Goal: Task Accomplishment & Management: Complete application form

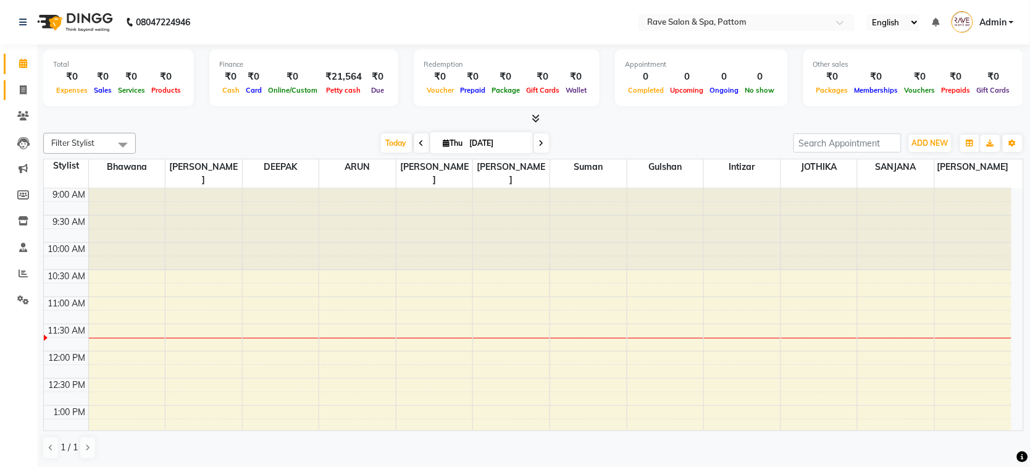
click at [23, 81] on link "Invoice" at bounding box center [19, 90] width 30 height 20
select select "service"
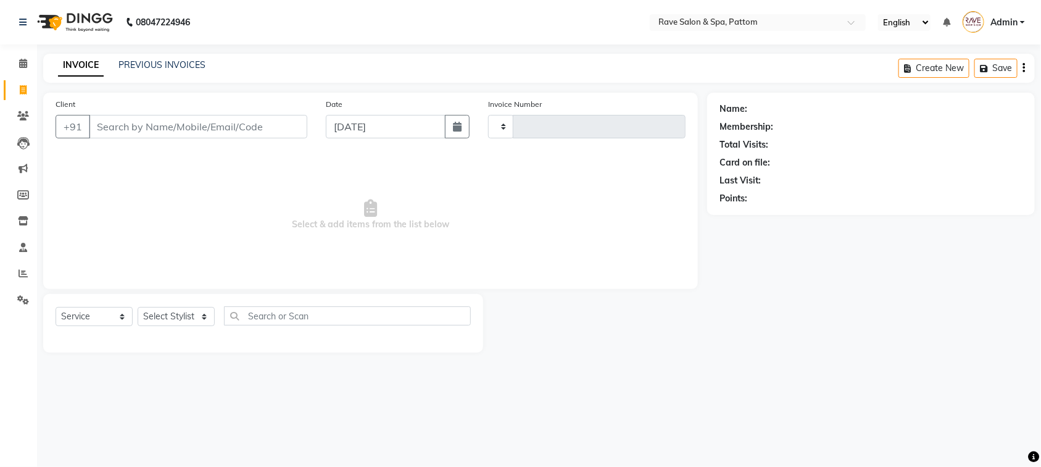
type input "0511"
select select "3587"
click at [131, 122] on input "Client" at bounding box center [198, 126] width 219 height 23
click at [161, 65] on link "PREVIOUS INVOICES" at bounding box center [162, 64] width 87 height 11
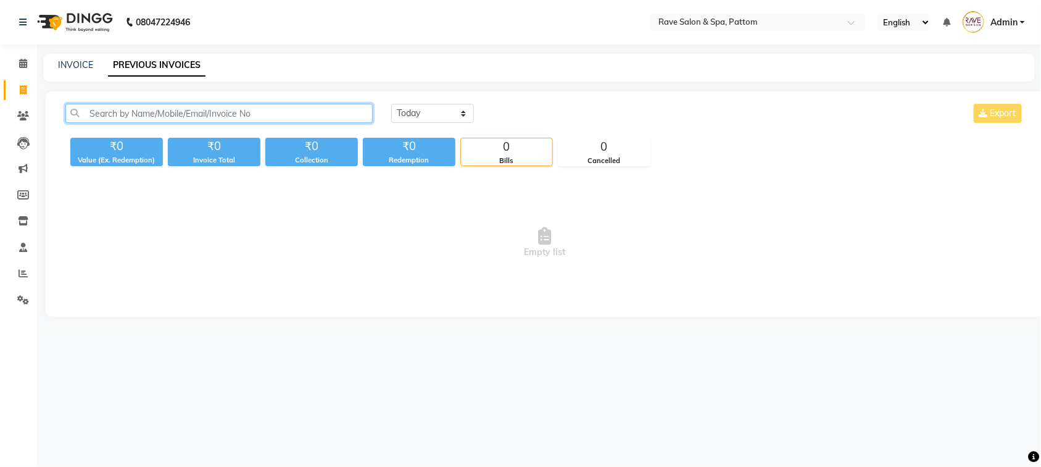
click at [161, 115] on input "text" at bounding box center [218, 113] width 307 height 19
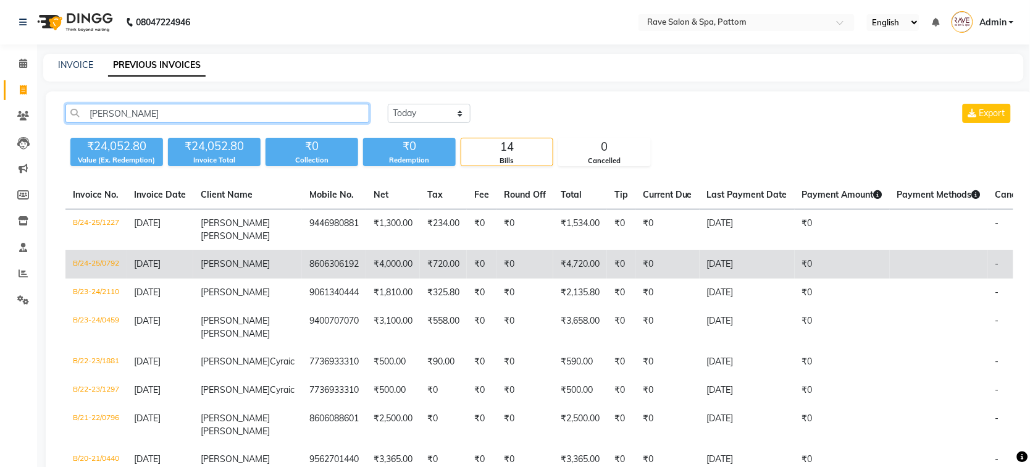
type input "joe"
click at [96, 255] on td "B/24-25/0792" at bounding box center [95, 264] width 61 height 28
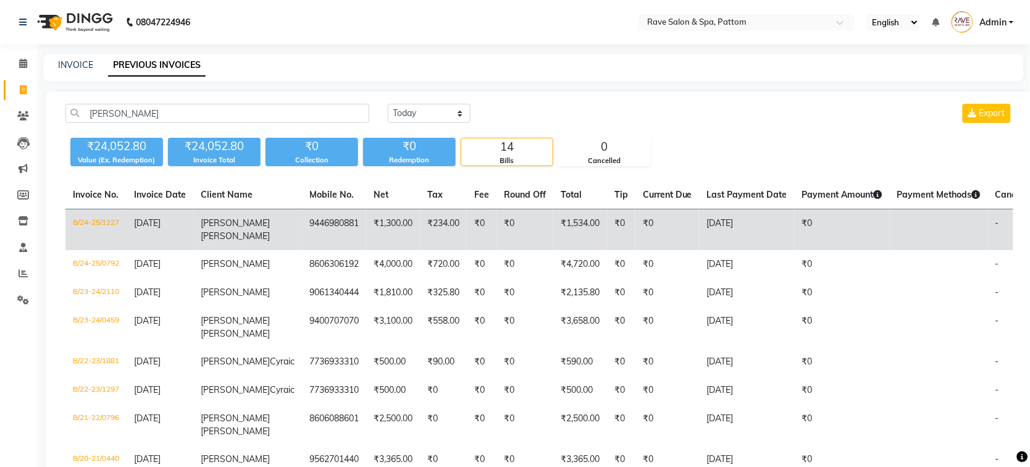
click at [75, 221] on td "B/24-25/1227" at bounding box center [95, 229] width 61 height 41
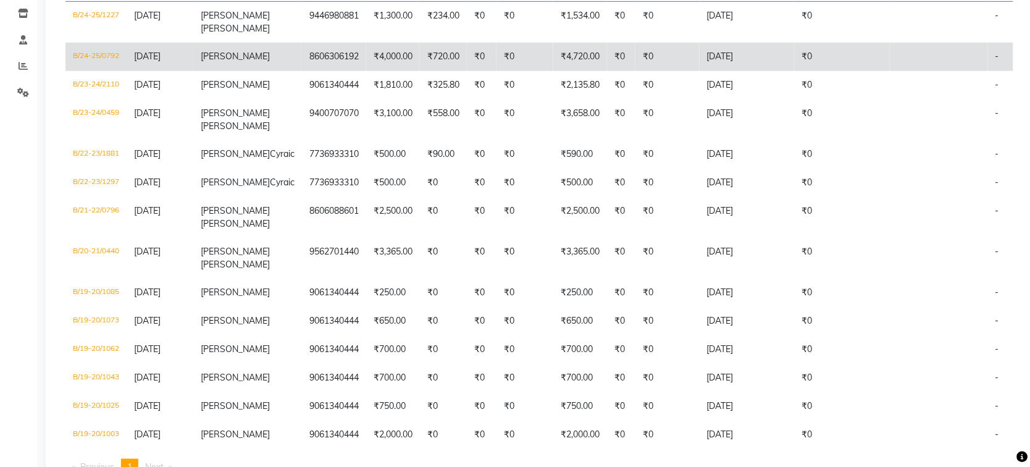
scroll to position [225, 0]
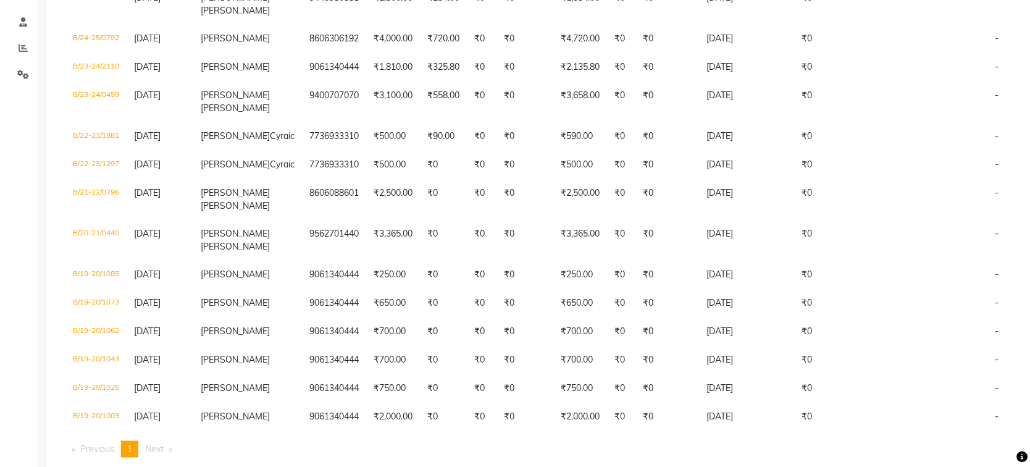
click at [161, 441] on li "Next page" at bounding box center [159, 449] width 40 height 17
click at [161, 443] on span "Next page" at bounding box center [154, 448] width 19 height 11
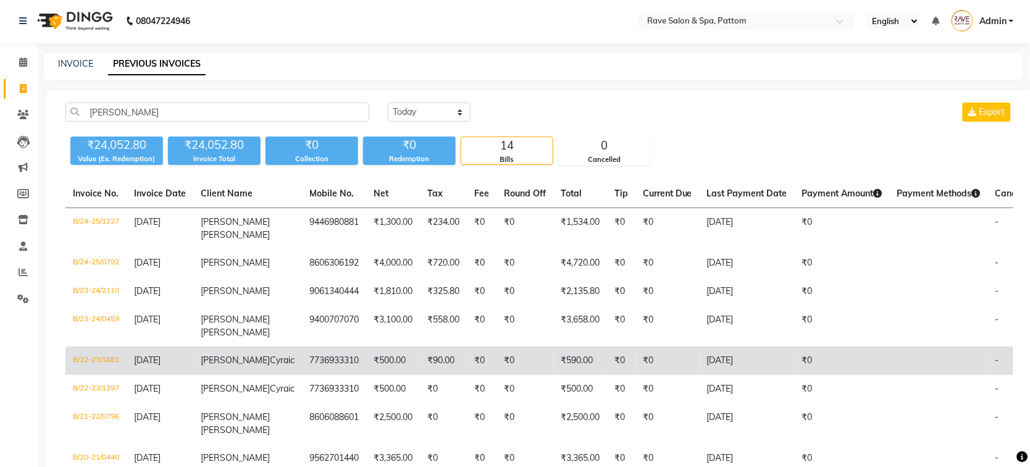
scroll to position [0, 0]
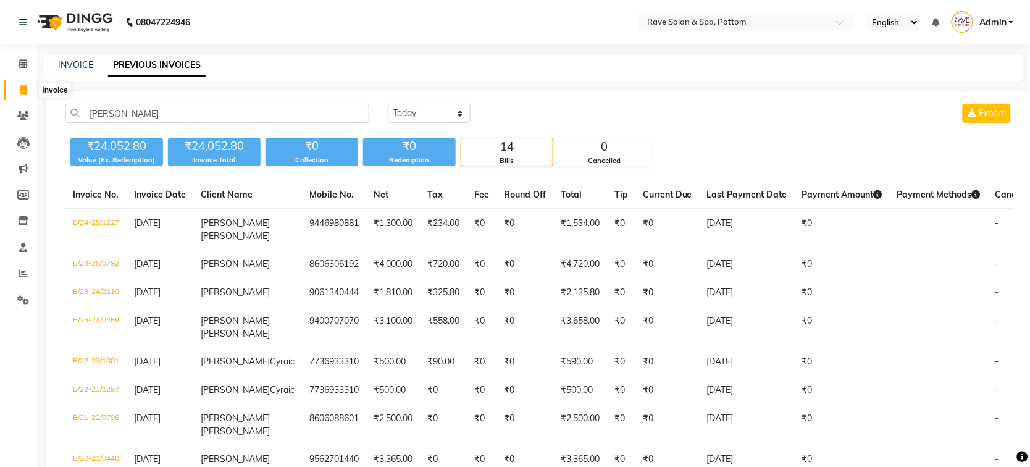
click at [17, 90] on span at bounding box center [23, 90] width 22 height 14
select select "service"
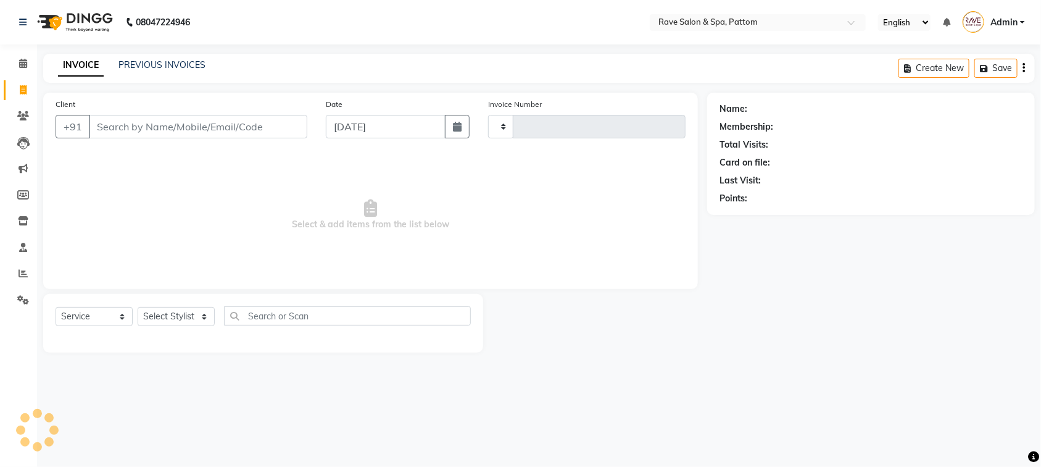
type input "0511"
select select "3587"
click at [142, 117] on input "Client" at bounding box center [198, 126] width 219 height 23
click at [140, 316] on select "Select Stylist Amal Amit Anand ANU Aravind ARUN Bhawana Bibek Bijay Rai Bipendr…" at bounding box center [176, 316] width 77 height 19
drag, startPoint x: 294, startPoint y: 198, endPoint x: 235, endPoint y: 202, distance: 58.8
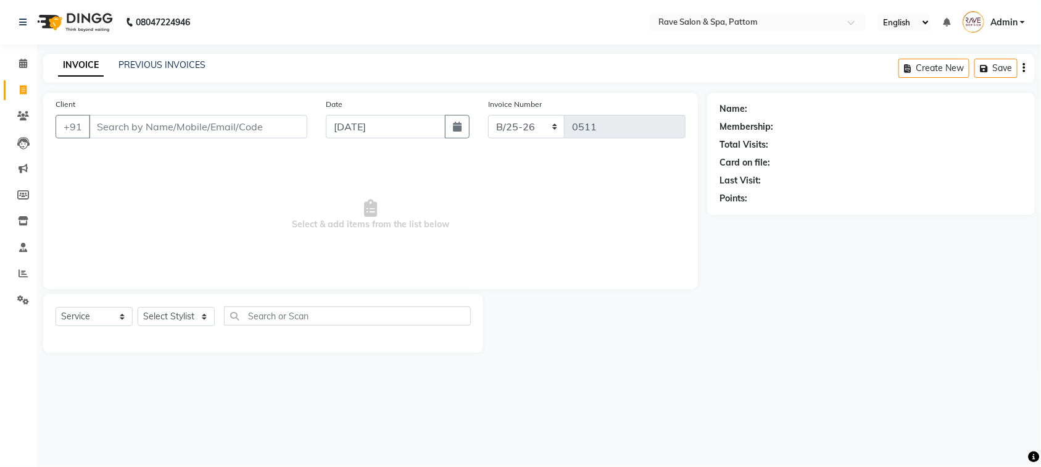
click at [294, 198] on span "Select & add items from the list below" at bounding box center [371, 214] width 630 height 123
click at [133, 59] on link "PREVIOUS INVOICES" at bounding box center [162, 64] width 87 height 11
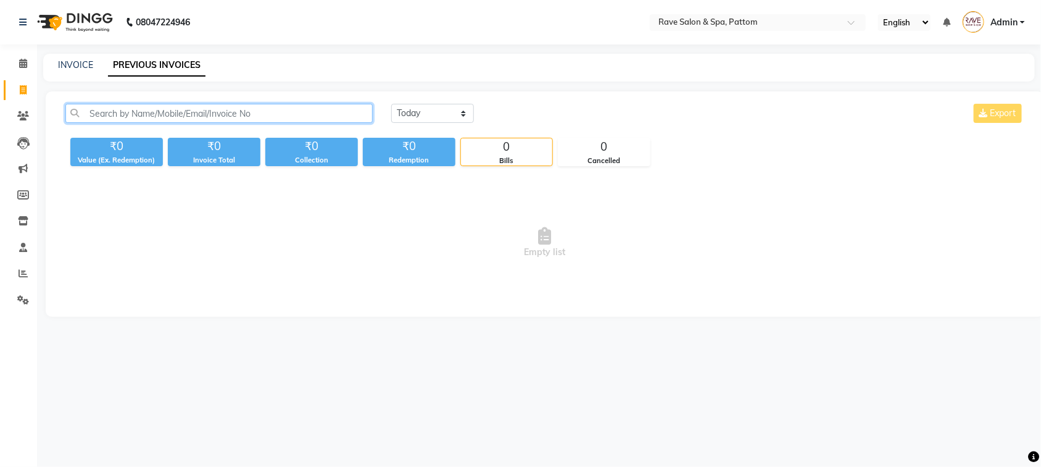
click at [134, 105] on input "text" at bounding box center [218, 113] width 307 height 19
type input "7483691946"
click at [96, 112] on input "7483691946" at bounding box center [218, 113] width 307 height 19
drag, startPoint x: 232, startPoint y: 114, endPoint x: -14, endPoint y: 127, distance: 246.7
click at [0, 127] on html "08047224946 Select Location × Rave Salon & Spa, Pattom English ENGLISH Español …" at bounding box center [520, 233] width 1041 height 467
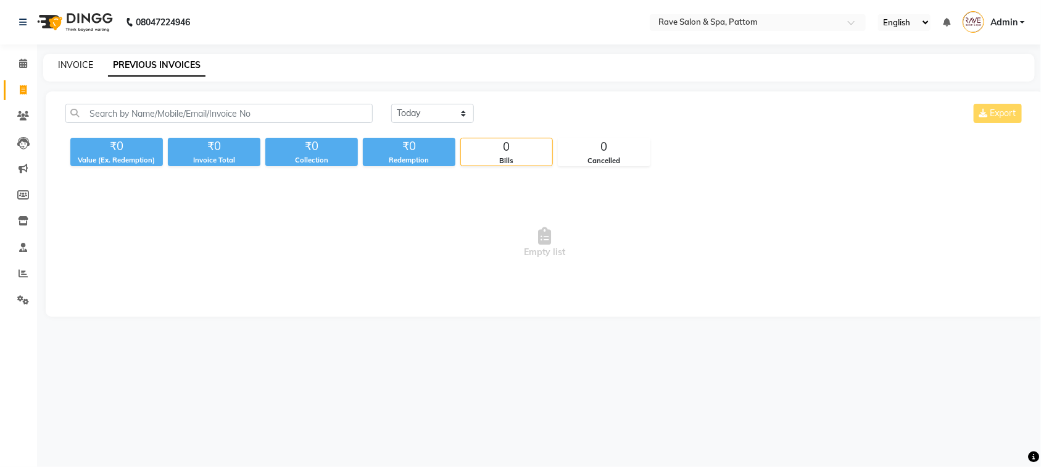
click at [64, 62] on link "INVOICE" at bounding box center [75, 64] width 35 height 11
select select "service"
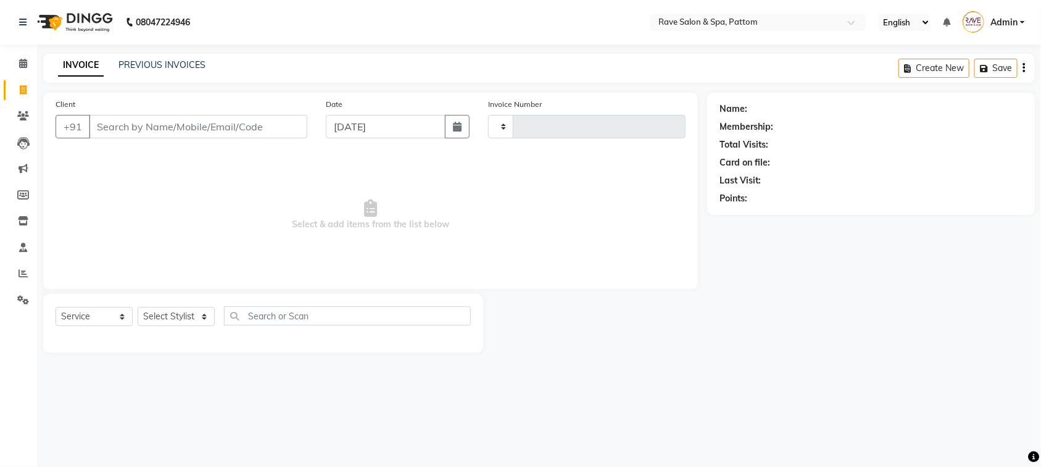
type input "0511"
select select "3587"
click at [167, 319] on select "Select Stylist Amal Amit Anand ANU Aravind ARUN Bhawana Bibek Bijay Rai Bipendr…" at bounding box center [176, 316] width 77 height 19
select select "83474"
click at [138, 307] on select "Select Stylist Amal Amit Anand ANU Aravind ARUN Bhawana Bibek Bijay Rai Bipendr…" at bounding box center [176, 316] width 77 height 19
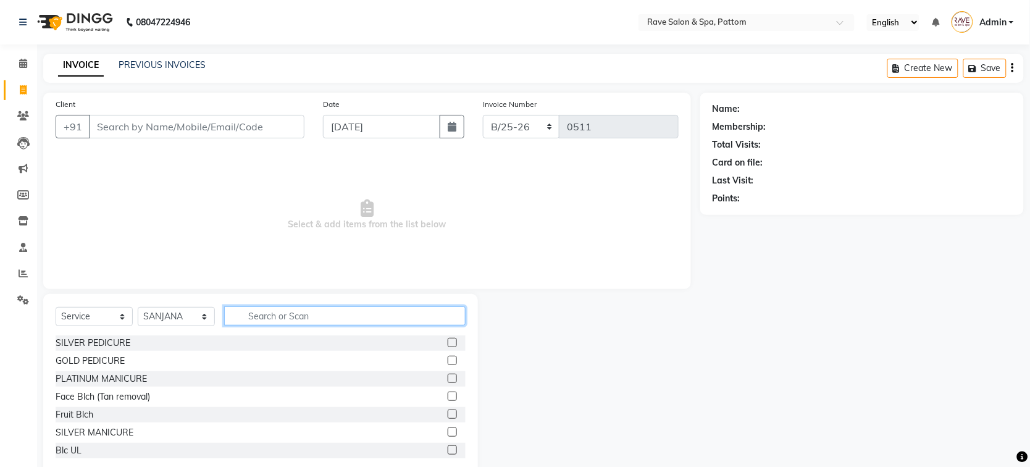
click at [251, 315] on input "text" at bounding box center [344, 315] width 241 height 19
type input "fa"
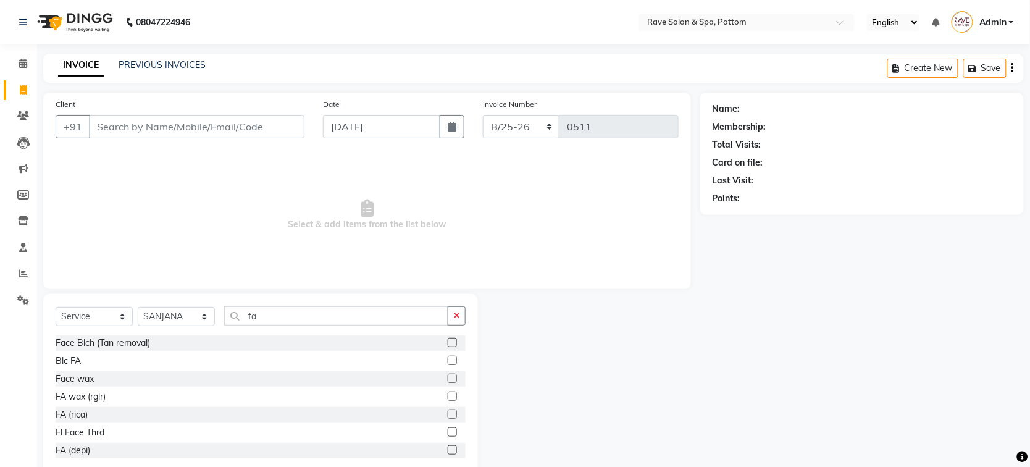
click at [448, 412] on label at bounding box center [452, 413] width 9 height 9
click at [448, 412] on input "checkbox" at bounding box center [452, 415] width 8 height 8
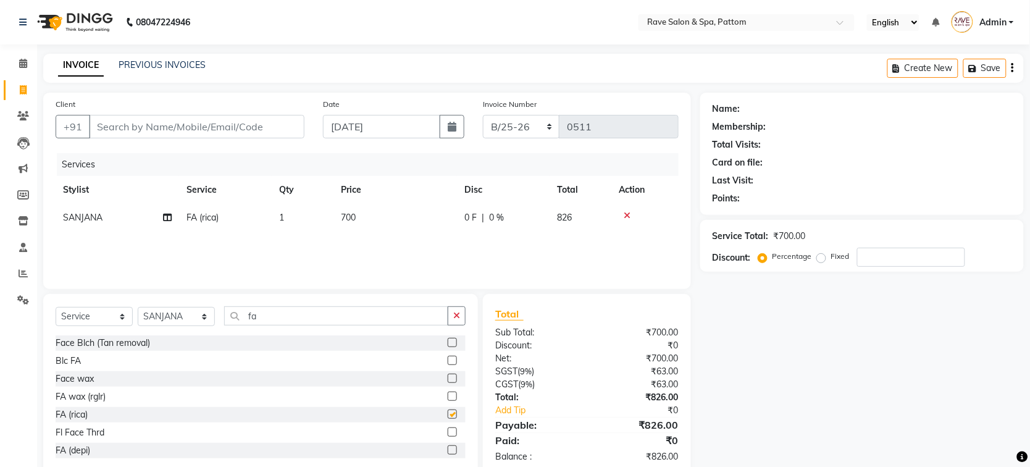
checkbox input "false"
click at [354, 224] on td "700" at bounding box center [394, 218] width 123 height 28
select select "83474"
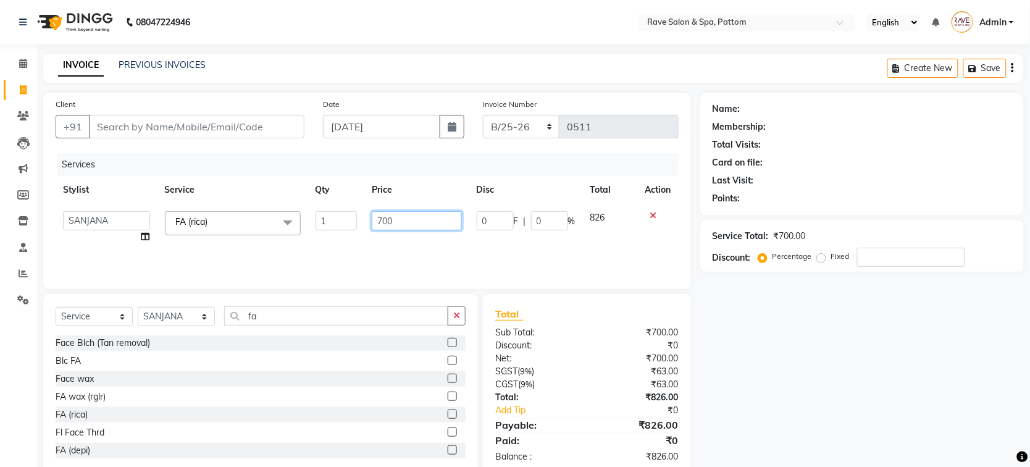
drag, startPoint x: 462, startPoint y: 221, endPoint x: 359, endPoint y: 244, distance: 105.0
click at [382, 232] on td "700" at bounding box center [416, 227] width 104 height 47
type input "7"
type input "850"
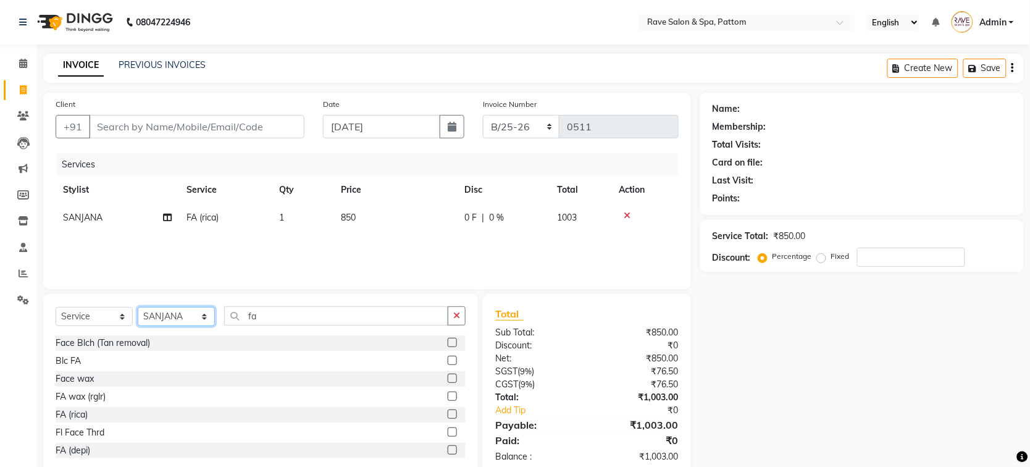
click at [209, 314] on select "Select Stylist Amal Amit Anand ANU Aravind ARUN Bhawana Bibek Bijay Rai Bipendr…" at bounding box center [176, 316] width 77 height 19
click at [272, 320] on input "fa" at bounding box center [336, 315] width 224 height 19
type input "f"
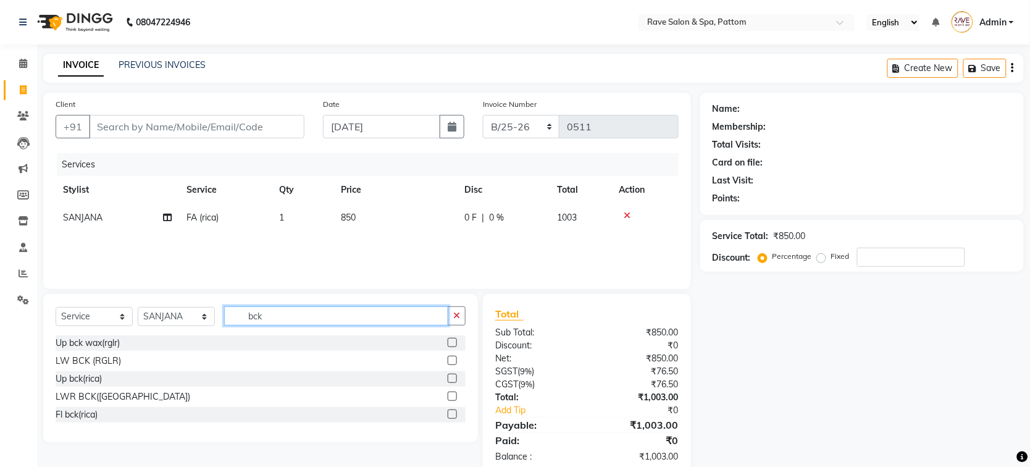
type input "bck"
click at [449, 412] on label at bounding box center [452, 413] width 9 height 9
click at [449, 412] on input "checkbox" at bounding box center [452, 415] width 8 height 8
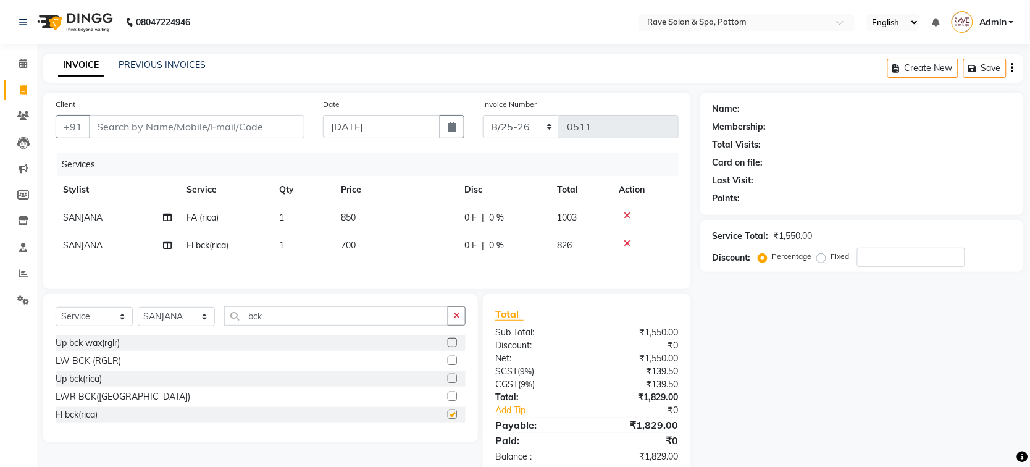
checkbox input "false"
click at [344, 251] on td "700" at bounding box center [394, 246] width 123 height 28
select select "83474"
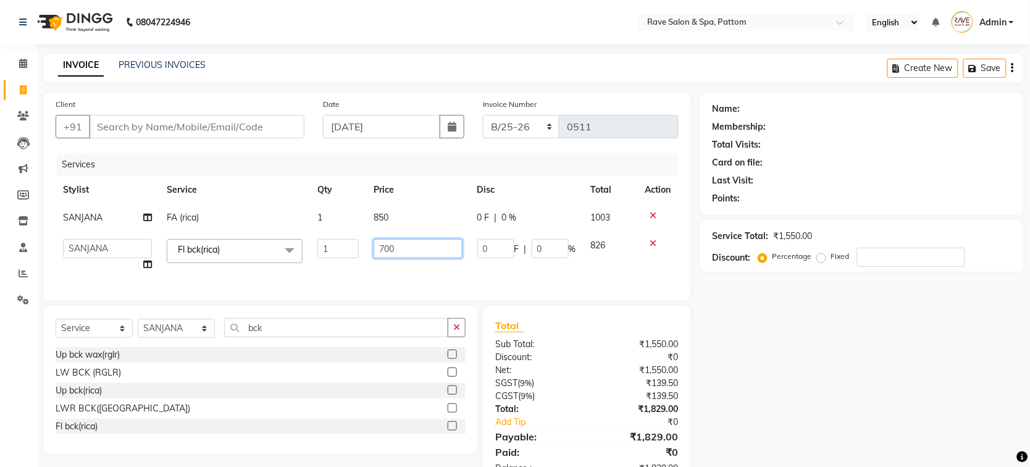
drag, startPoint x: 411, startPoint y: 246, endPoint x: 259, endPoint y: 246, distance: 151.3
click at [259, 246] on tr "Amal Amit Anand ANU Aravind ARUN Bhawana Bibek Bijay Rai Bipendra DEEPAK Gulsha…" at bounding box center [367, 255] width 623 height 47
type input "8"
type input "5"
type input "850"
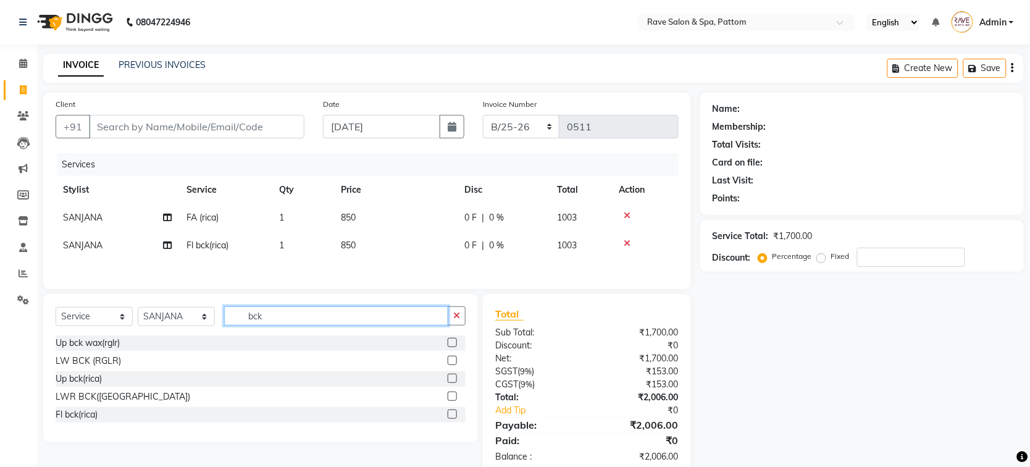
click at [279, 333] on div "Select Service Product Membership Package Voucher Prepaid Gift Card Select Styl…" at bounding box center [261, 320] width 410 height 29
drag, startPoint x: 303, startPoint y: 325, endPoint x: 228, endPoint y: 325, distance: 74.1
click at [228, 325] on input "bck" at bounding box center [336, 315] width 224 height 19
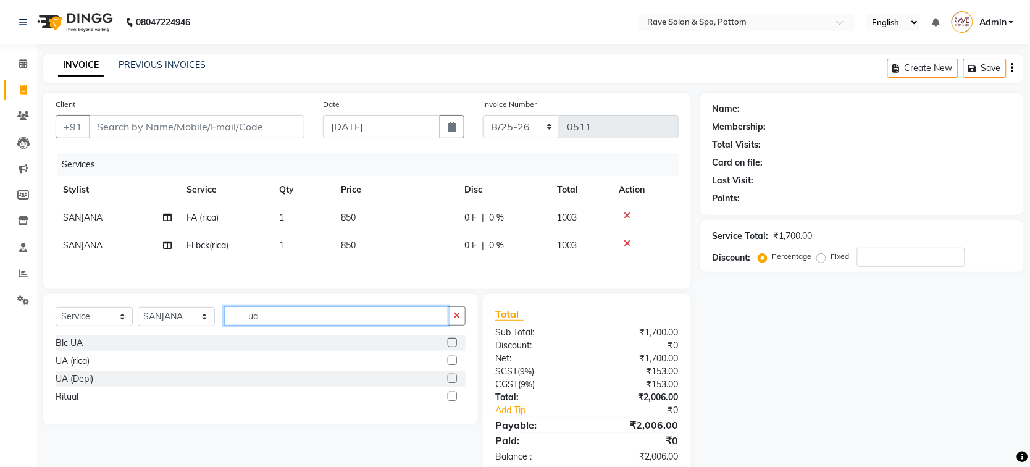
type input "ua"
click at [455, 363] on label at bounding box center [452, 360] width 9 height 9
click at [455, 363] on input "checkbox" at bounding box center [452, 361] width 8 height 8
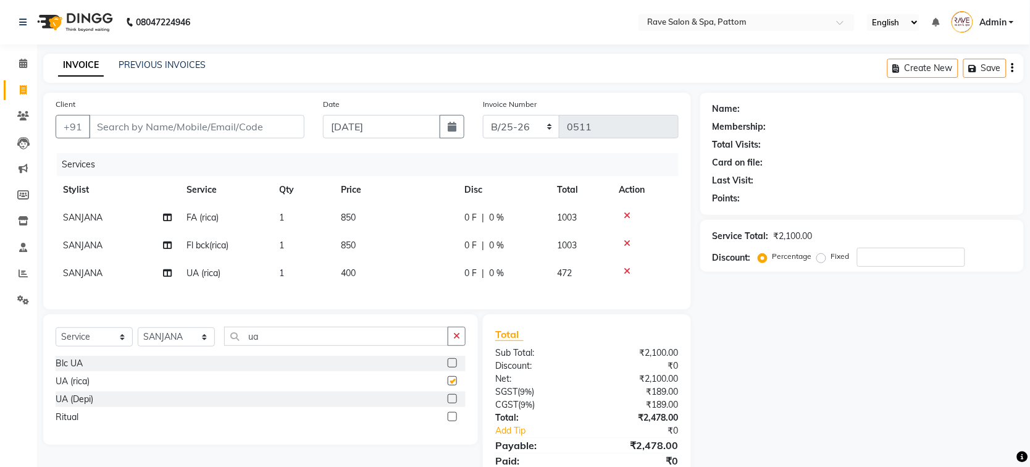
checkbox input "false"
click at [426, 344] on input "ua" at bounding box center [336, 336] width 224 height 19
type input "u"
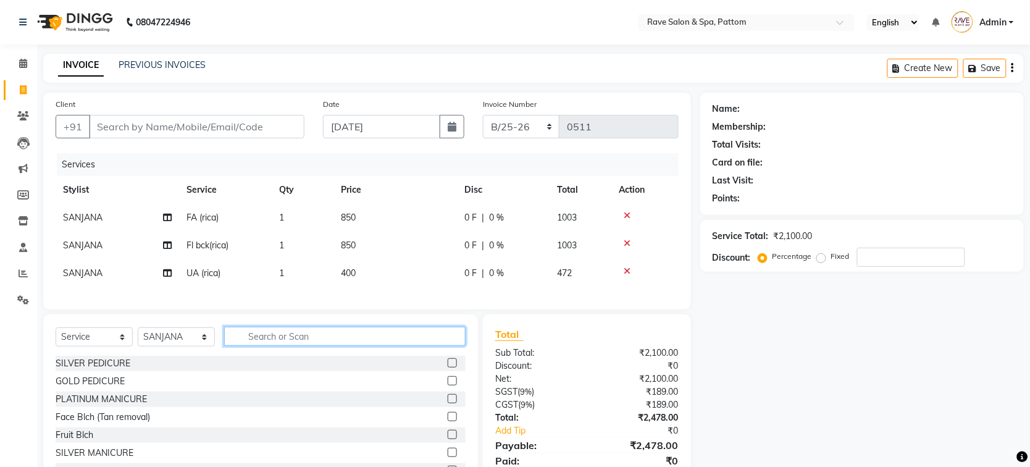
click at [333, 343] on input "text" at bounding box center [344, 336] width 241 height 19
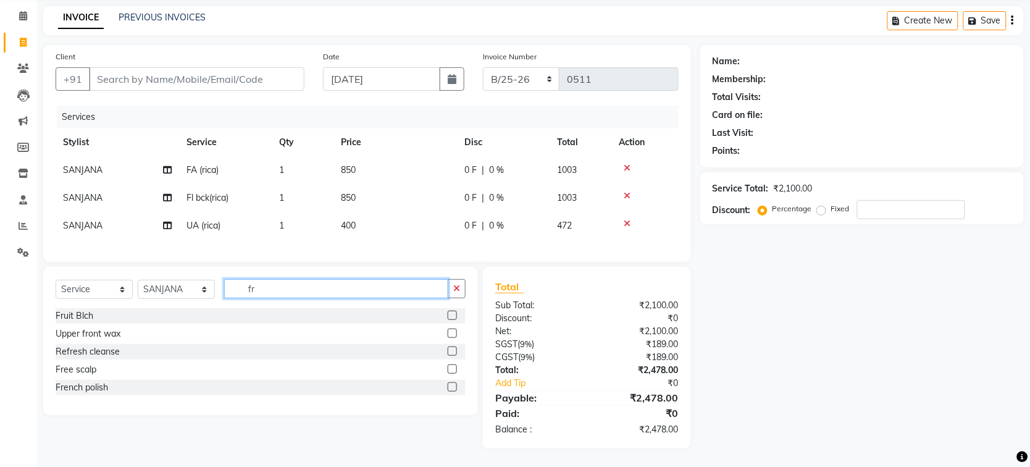
type input "fr"
click at [452, 336] on label at bounding box center [452, 332] width 9 height 9
click at [452, 336] on input "checkbox" at bounding box center [452, 334] width 8 height 8
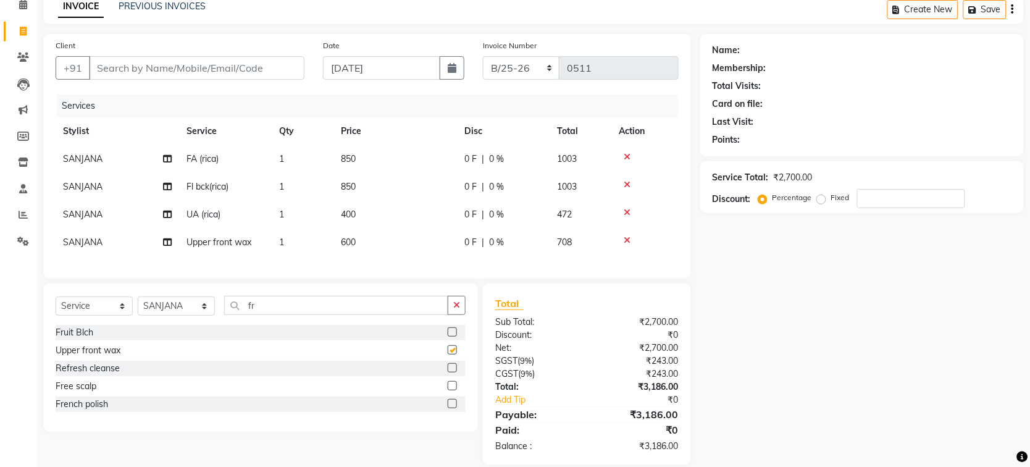
checkbox input "false"
click at [627, 238] on icon at bounding box center [627, 240] width 7 height 9
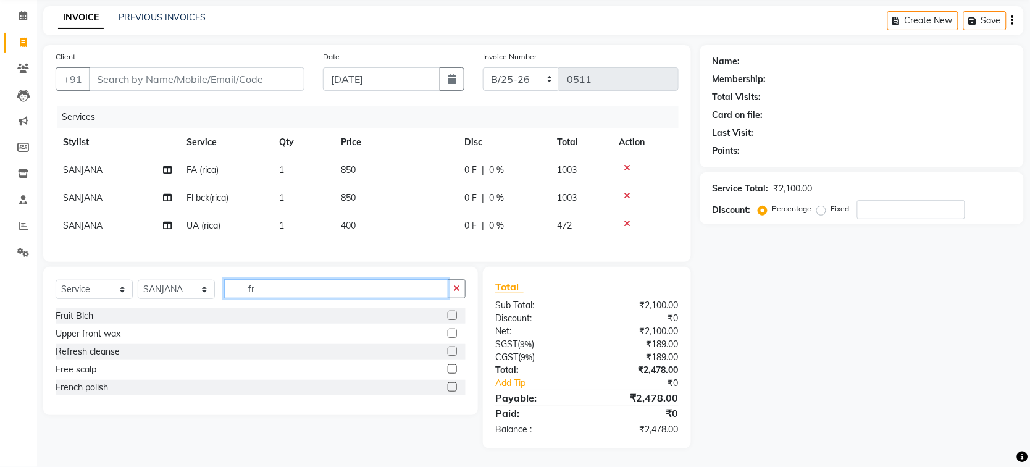
drag, startPoint x: 278, startPoint y: 289, endPoint x: 206, endPoint y: 289, distance: 72.8
click at [206, 289] on div "Select Service Product Membership Package Voucher Prepaid Gift Card Select Styl…" at bounding box center [261, 293] width 410 height 29
type input "prt"
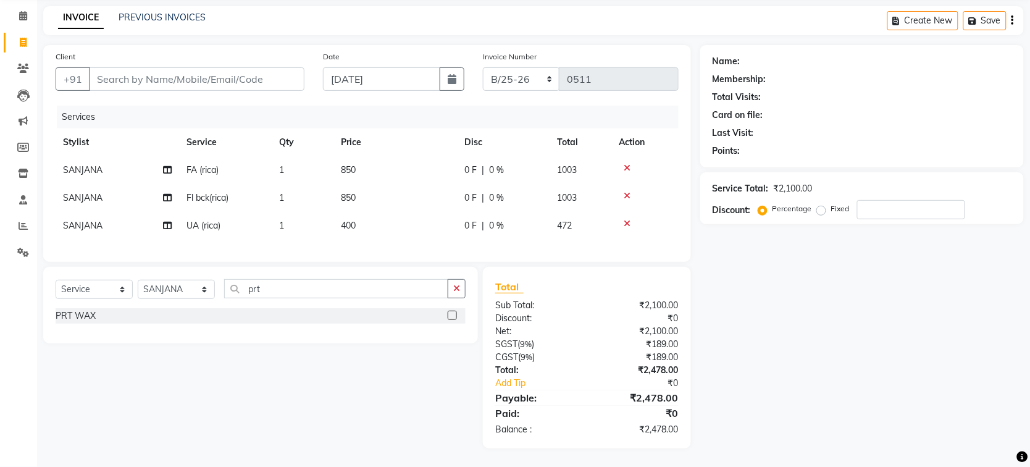
click at [449, 317] on label at bounding box center [452, 315] width 9 height 9
click at [449, 317] on input "checkbox" at bounding box center [452, 316] width 8 height 8
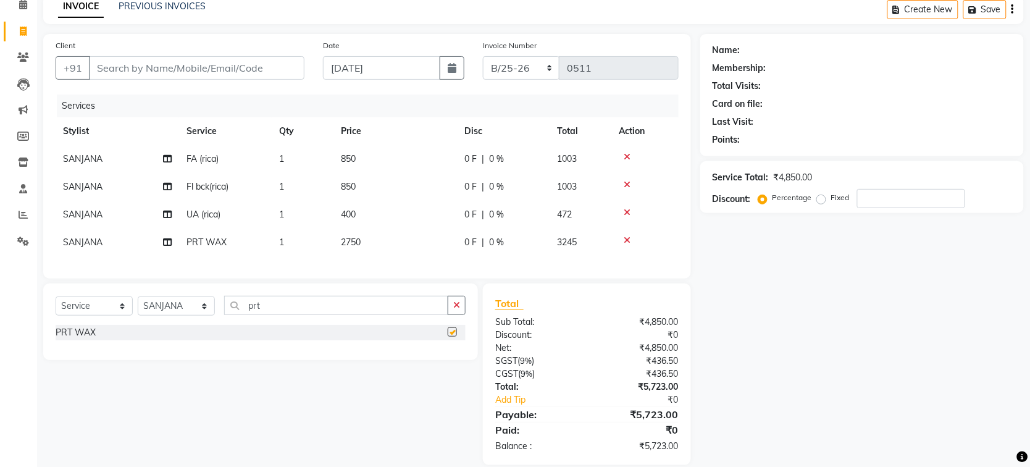
checkbox input "false"
click at [356, 241] on span "2750" at bounding box center [351, 241] width 20 height 11
select select "83474"
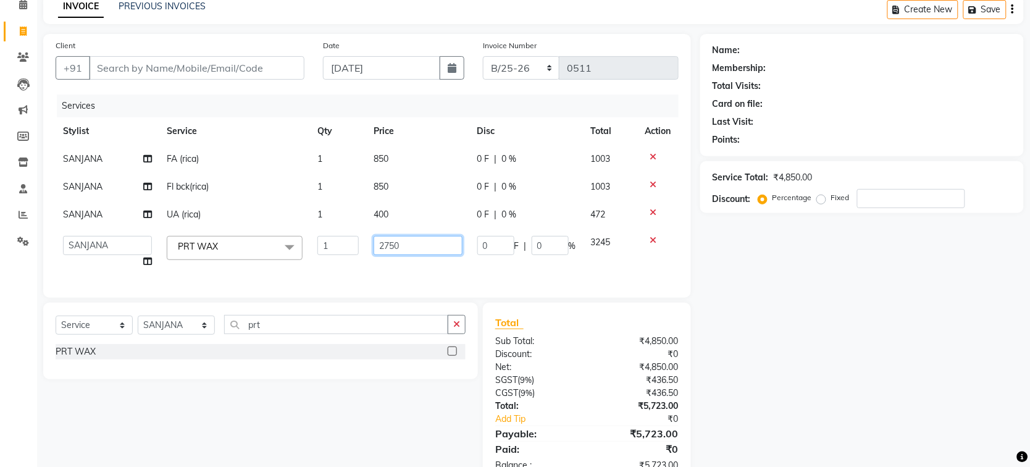
drag, startPoint x: 422, startPoint y: 241, endPoint x: 332, endPoint y: 252, distance: 90.2
click at [332, 252] on tr "Amal Amit Anand ANU Aravind ARUN Bhawana Bibek Bijay Rai Bipendra DEEPAK Gulsha…" at bounding box center [367, 251] width 623 height 47
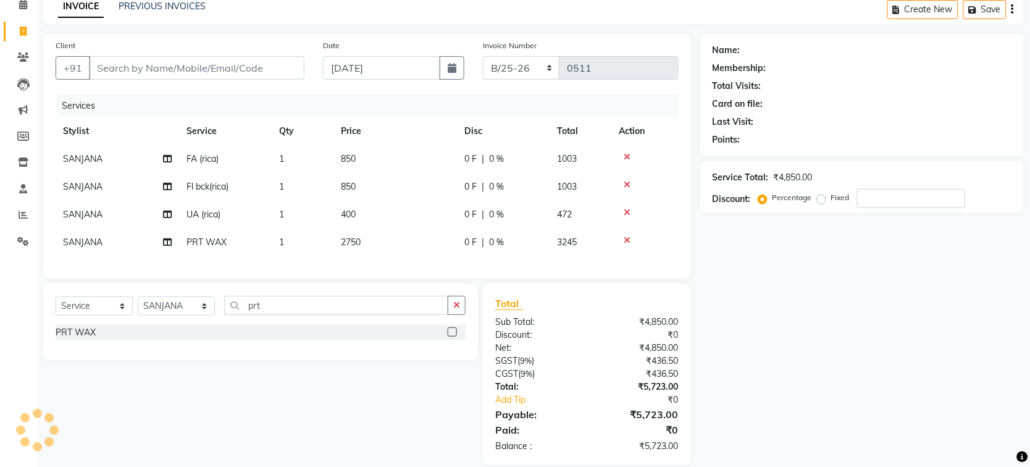
click at [355, 243] on span "2750" at bounding box center [351, 241] width 20 height 11
select select "83474"
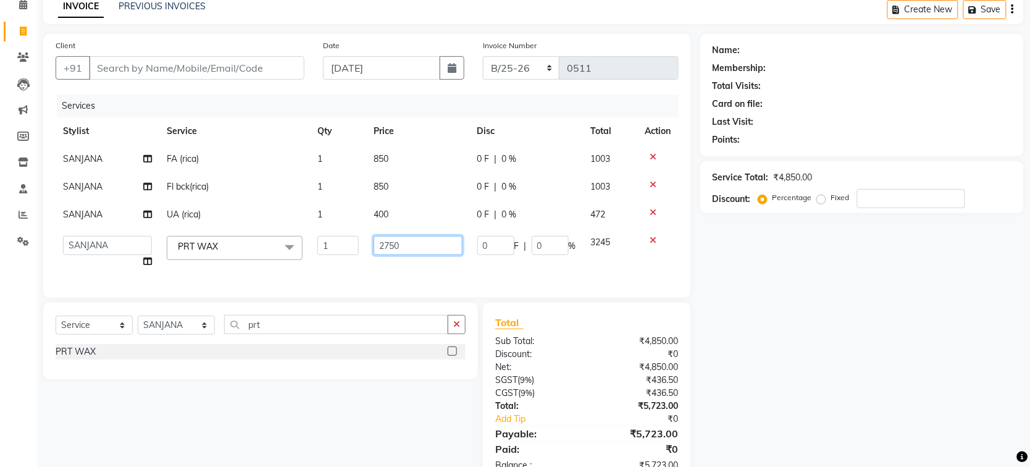
drag, startPoint x: 411, startPoint y: 244, endPoint x: 340, endPoint y: 244, distance: 71.0
click at [340, 244] on tr "Amal Amit Anand ANU Aravind ARUN Bhawana Bibek Bijay Rai Bipendra DEEPAK Gulsha…" at bounding box center [367, 251] width 623 height 47
type input "850"
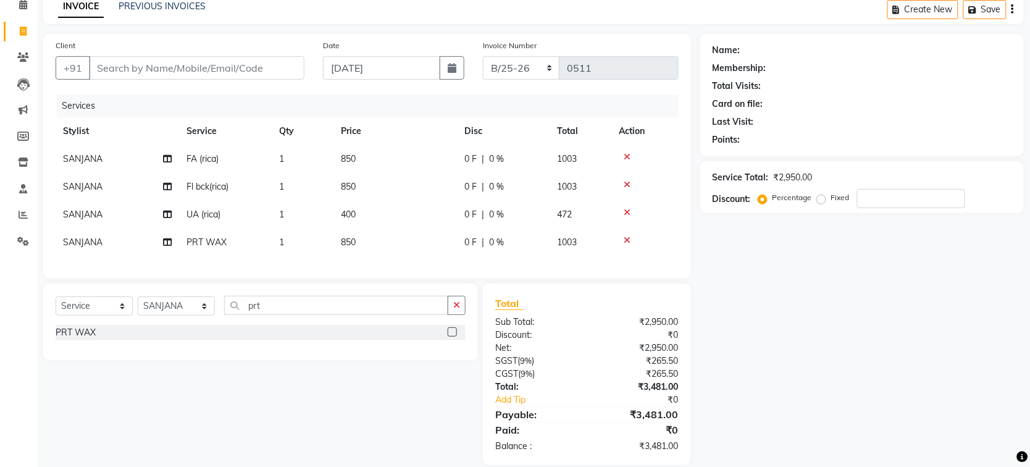
scroll to position [86, 0]
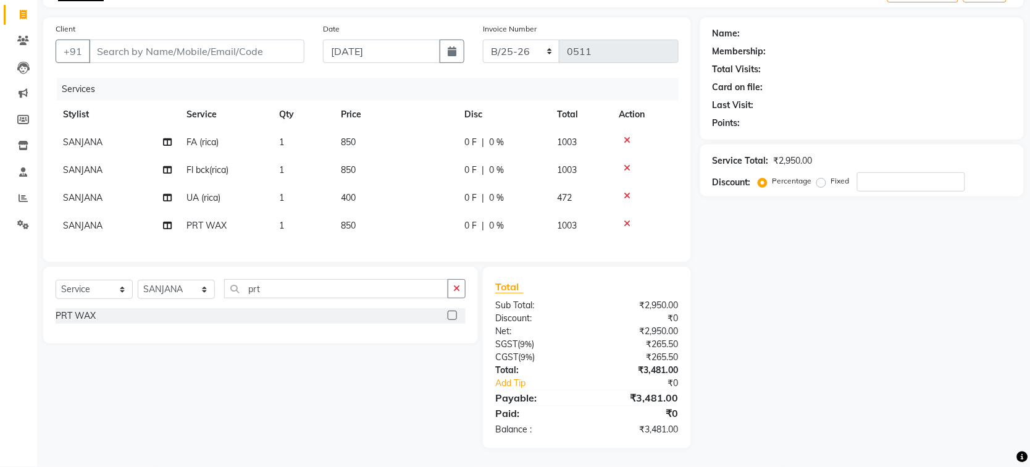
click at [566, 257] on div "Client +91 Date 04-09-2025 Invoice Number B/25-26 V/2025 V/2025-26 0511 Service…" at bounding box center [367, 139] width 648 height 244
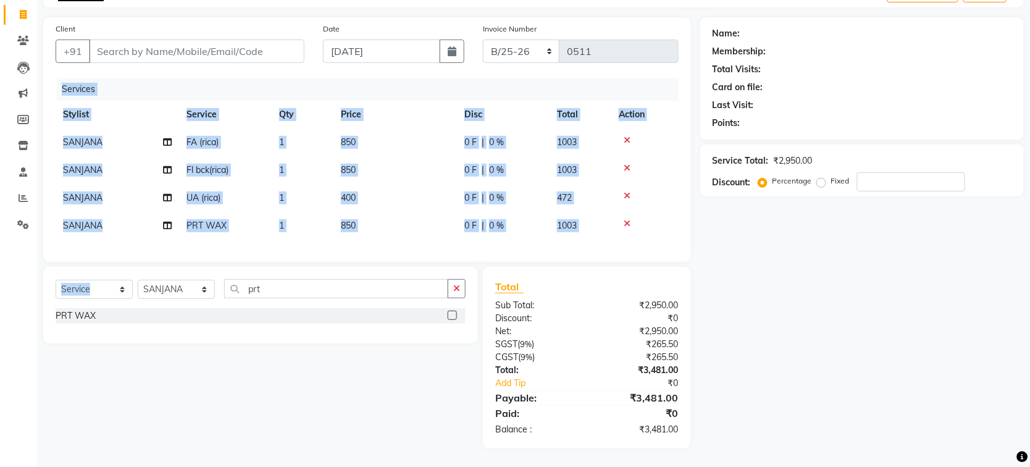
click at [196, 267] on div "Client +91 Date 04-09-2025 Invoice Number B/25-26 V/2025 V/2025-26 0511 Service…" at bounding box center [367, 232] width 666 height 431
click at [107, 255] on div "Client +91 Date 04-09-2025 Invoice Number B/25-26 V/2025 V/2025-26 0511 Service…" at bounding box center [367, 139] width 648 height 244
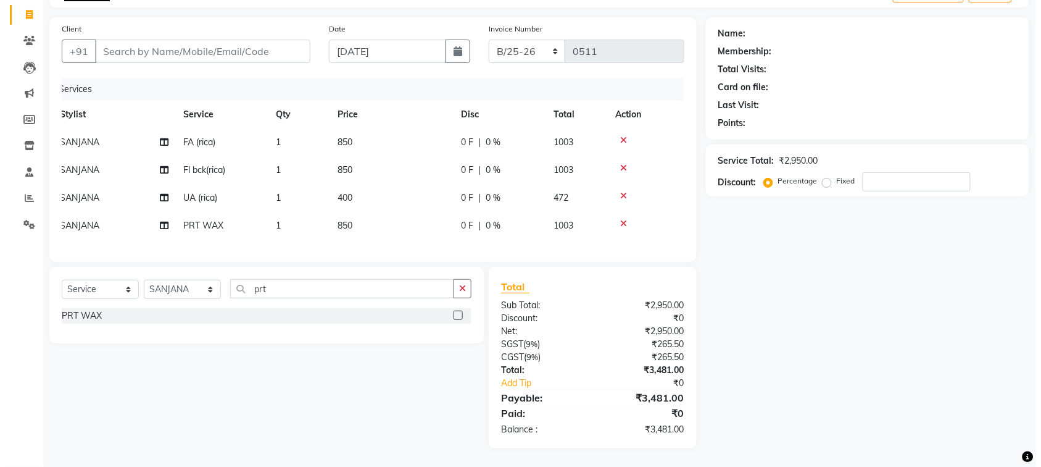
scroll to position [0, 0]
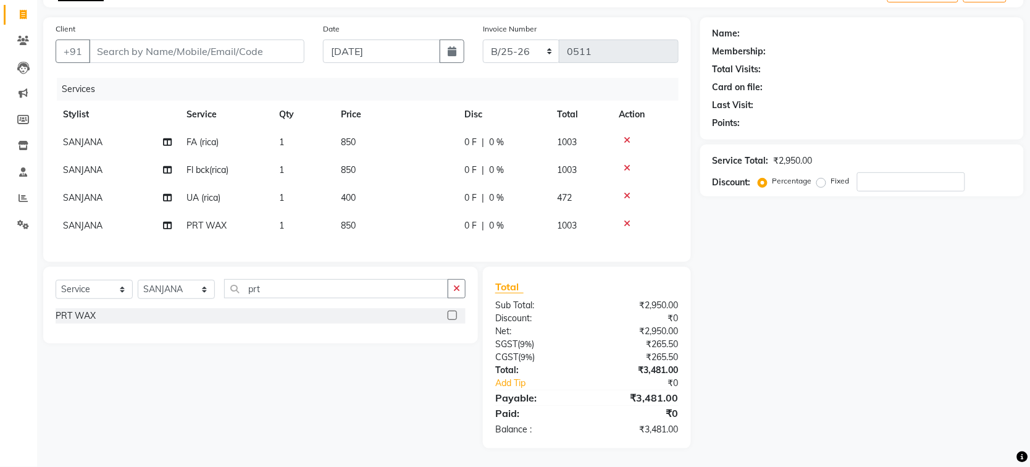
click at [698, 360] on div "Total Sub Total: ₹2,950.00 Discount: ₹0 Net: ₹2,950.00 SGST ( 9% ) ₹265.50 CGST…" at bounding box center [589, 358] width 222 height 182
click at [690, 403] on div "Total Sub Total: ₹2,950.00 Discount: ₹0 Net: ₹2,950.00 SGST ( 9% ) ₹265.50 CGST…" at bounding box center [587, 358] width 208 height 182
click at [665, 327] on div "₹2,950.00" at bounding box center [636, 331] width 101 height 13
click at [676, 371] on div "₹3,481.00" at bounding box center [636, 370] width 101 height 13
click at [676, 395] on div "₹3,481.00" at bounding box center [636, 397] width 101 height 15
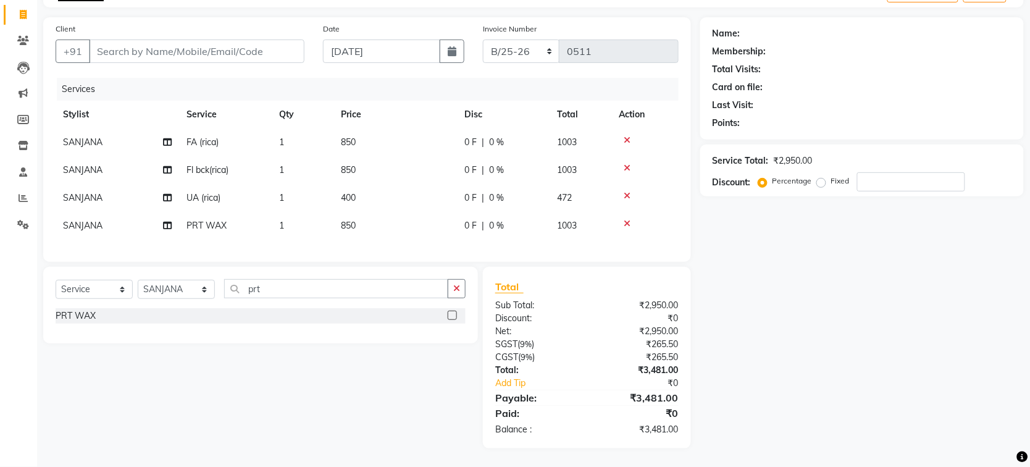
click at [686, 380] on div "₹0" at bounding box center [646, 383] width 84 height 13
click at [695, 307] on div "Total Sub Total: ₹2,950.00 Discount: ₹0 Net: ₹2,950.00 SGST ( 9% ) ₹265.50 CGST…" at bounding box center [589, 358] width 222 height 182
click at [216, 48] on input "Client" at bounding box center [196, 51] width 215 height 23
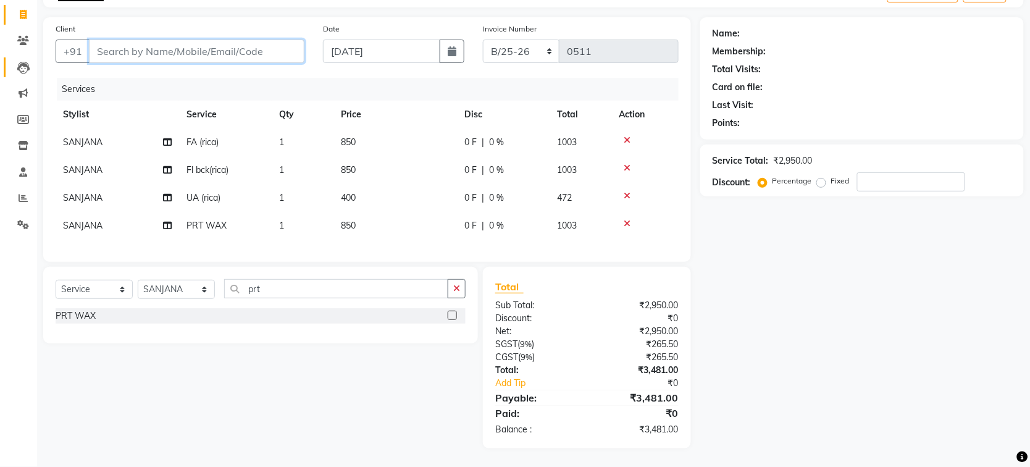
type input "7"
type input "0"
type input "7483691946"
click at [254, 46] on button "Add Client" at bounding box center [273, 51] width 64 height 23
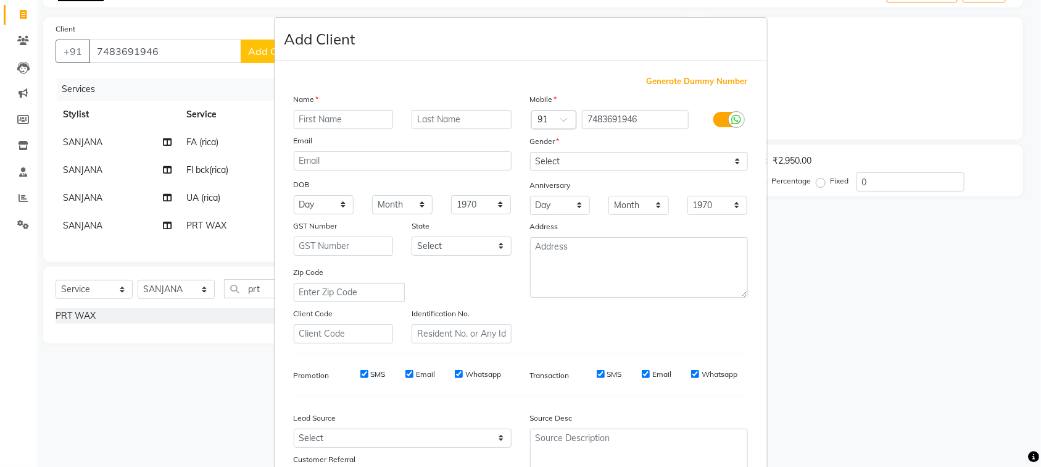
click at [312, 117] on input "text" at bounding box center [344, 119] width 100 height 19
click at [312, 117] on input "Joe" at bounding box center [344, 119] width 100 height 19
type input "Joe"
click at [455, 117] on input "text" at bounding box center [462, 119] width 100 height 19
type input "George"
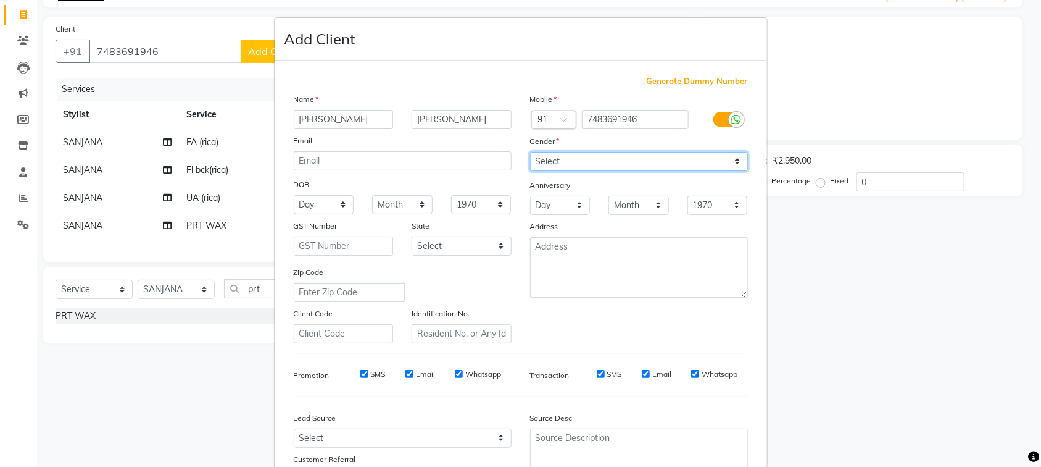
click at [597, 162] on select "Select Male Female Other Prefer Not To Say" at bounding box center [639, 161] width 218 height 19
click at [530, 152] on select "Select Male Female Other Prefer Not To Say" at bounding box center [639, 161] width 218 height 19
drag, startPoint x: 587, startPoint y: 215, endPoint x: 585, endPoint y: 183, distance: 31.5
click at [587, 211] on div "Mobile Country Code × 91 7483691946 Gender Select Male Female Other Prefer Not …" at bounding box center [639, 218] width 236 height 251
click at [582, 159] on select "Select Male Female Other Prefer Not To Say" at bounding box center [639, 161] width 218 height 19
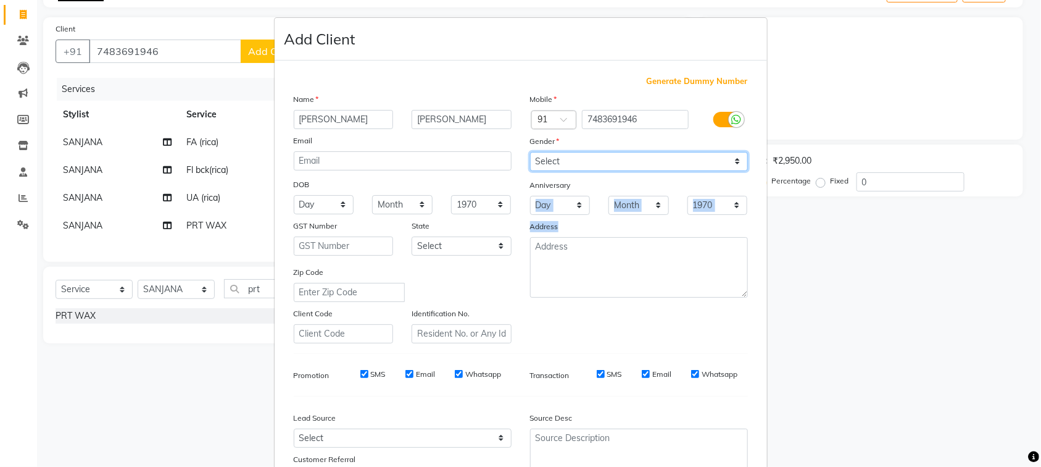
select select "male"
click at [530, 152] on select "Select Male Female Other Prefer Not To Say" at bounding box center [639, 161] width 218 height 19
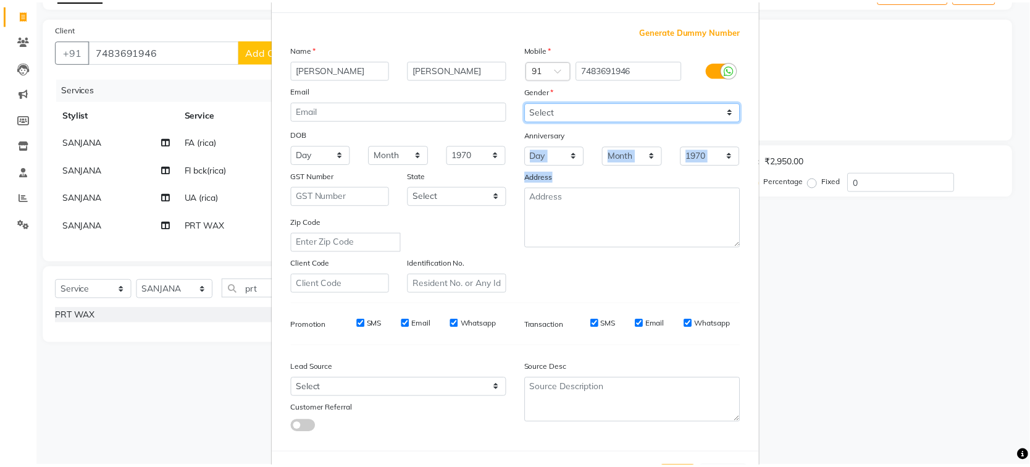
scroll to position [99, 0]
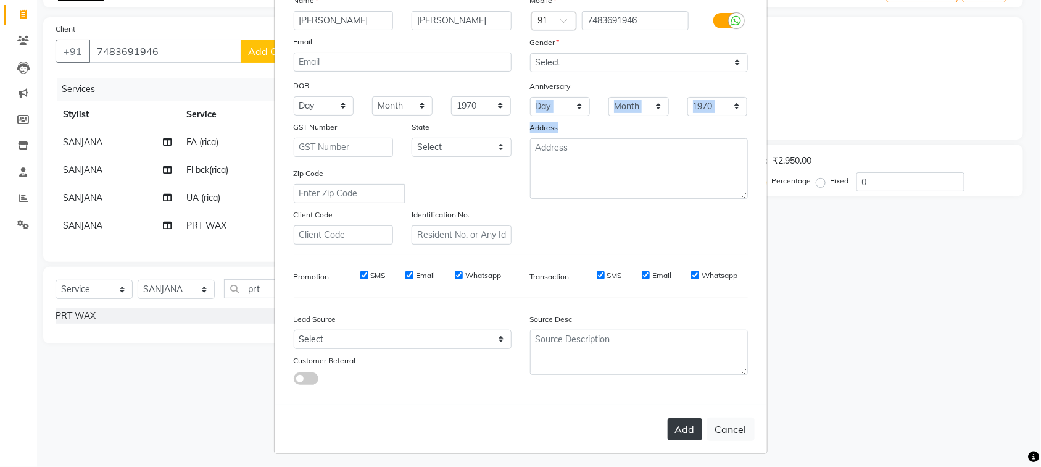
click at [674, 427] on button "Add" at bounding box center [685, 429] width 35 height 22
select select
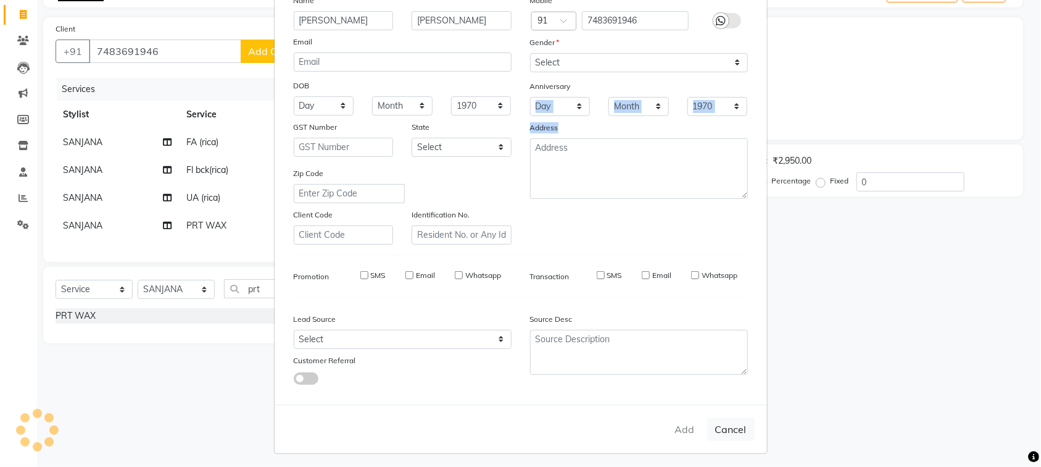
select select
checkbox input "false"
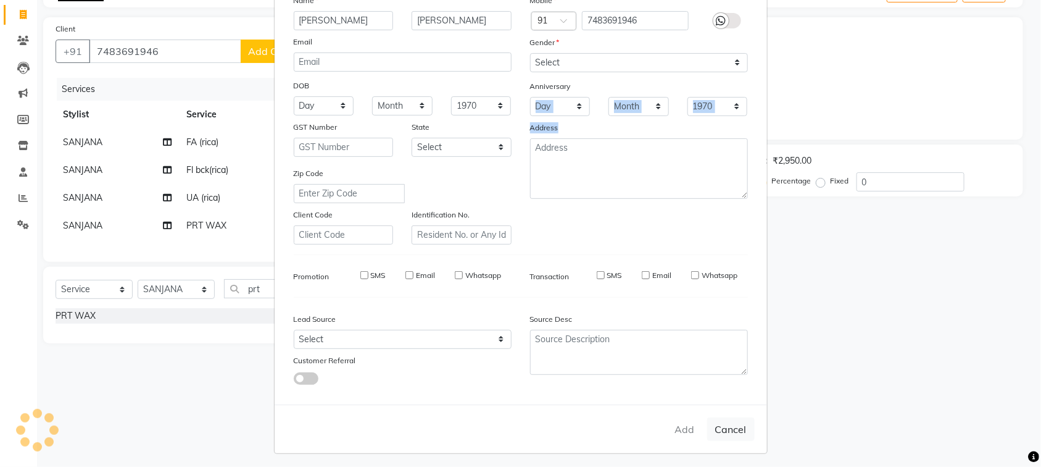
checkbox input "false"
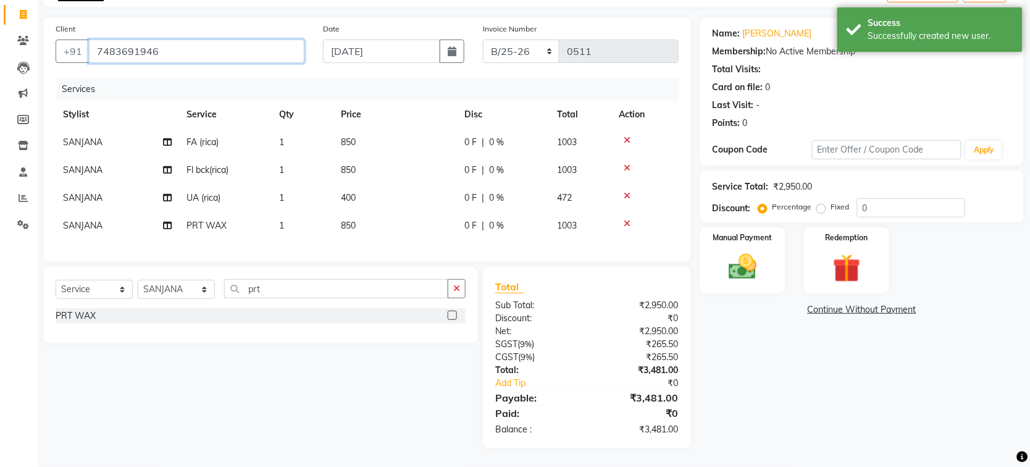
click at [252, 40] on input "7483691946" at bounding box center [196, 51] width 215 height 23
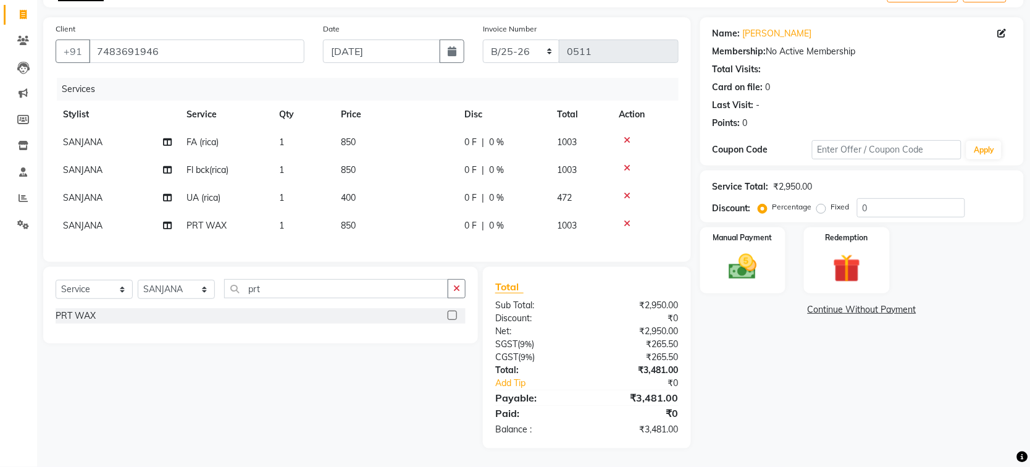
click at [738, 371] on div "Name: Joe George Membership: No Active Membership Total Visits: Card on file: 0…" at bounding box center [866, 232] width 333 height 431
click at [759, 404] on div "Name: Joe George Membership: No Active Membership Total Visits: Card on file: 0…" at bounding box center [866, 232] width 333 height 431
click at [729, 336] on div "Name: Joe George Membership: No Active Membership Total Visits: Card on file: 0…" at bounding box center [866, 232] width 333 height 431
click at [776, 390] on div "Name: Joe George Membership: No Active Membership Total Visits: Card on file: 0…" at bounding box center [866, 232] width 333 height 431
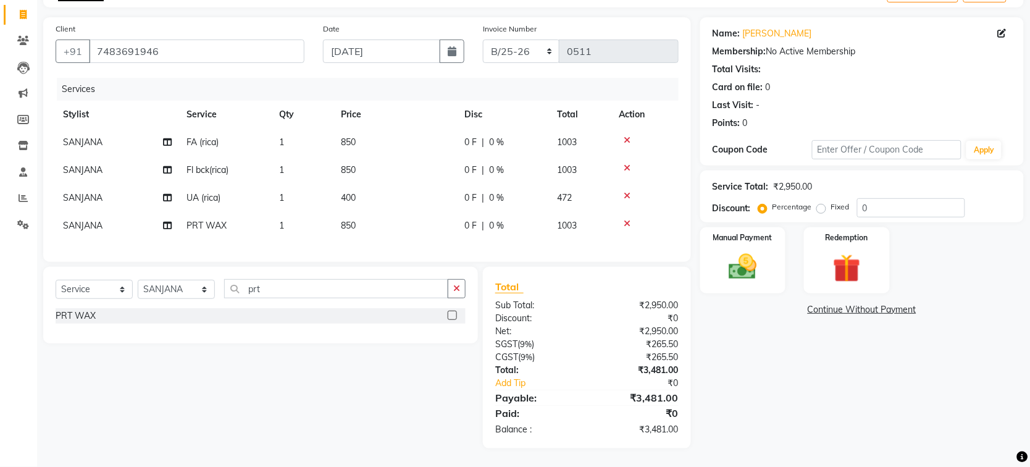
click at [701, 324] on div "Name: Joe George Membership: No Active Membership Total Visits: Card on file: 0…" at bounding box center [866, 232] width 333 height 431
click at [737, 333] on div "Name: Joe George Membership: No Active Membership Total Visits: Card on file: 0…" at bounding box center [866, 232] width 333 height 431
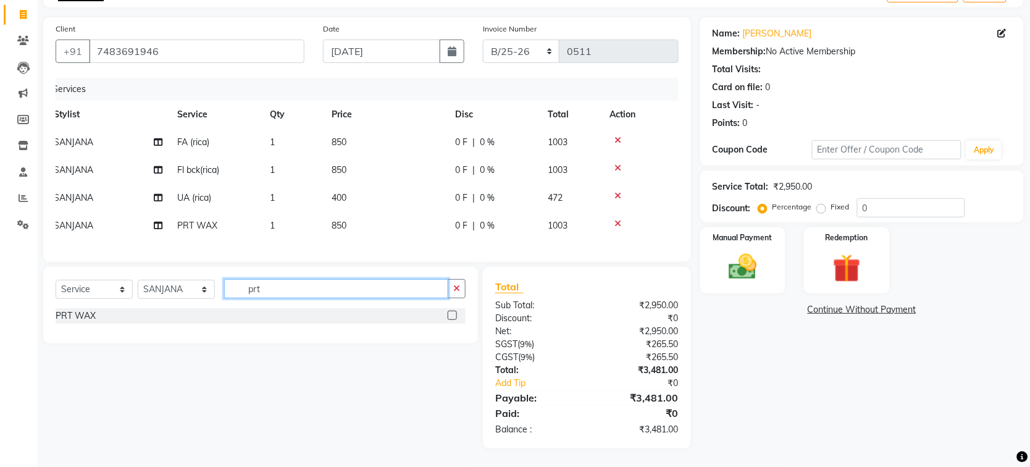
drag, startPoint x: 279, startPoint y: 288, endPoint x: 133, endPoint y: 309, distance: 147.3
click at [133, 309] on div "Select Service Product Membership Package Voucher Prepaid Gift Card Select Styl…" at bounding box center [260, 305] width 435 height 77
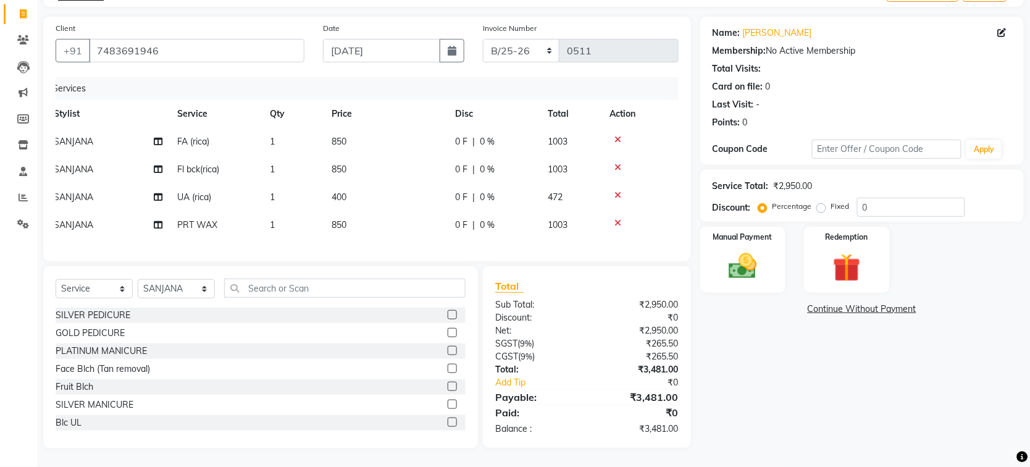
click at [831, 201] on label "Fixed" at bounding box center [840, 206] width 19 height 11
click at [822, 202] on input "Fixed" at bounding box center [823, 206] width 9 height 9
radio input "true"
drag, startPoint x: 903, startPoint y: 190, endPoint x: 869, endPoint y: 198, distance: 34.8
click at [869, 198] on input "0" at bounding box center [911, 207] width 108 height 19
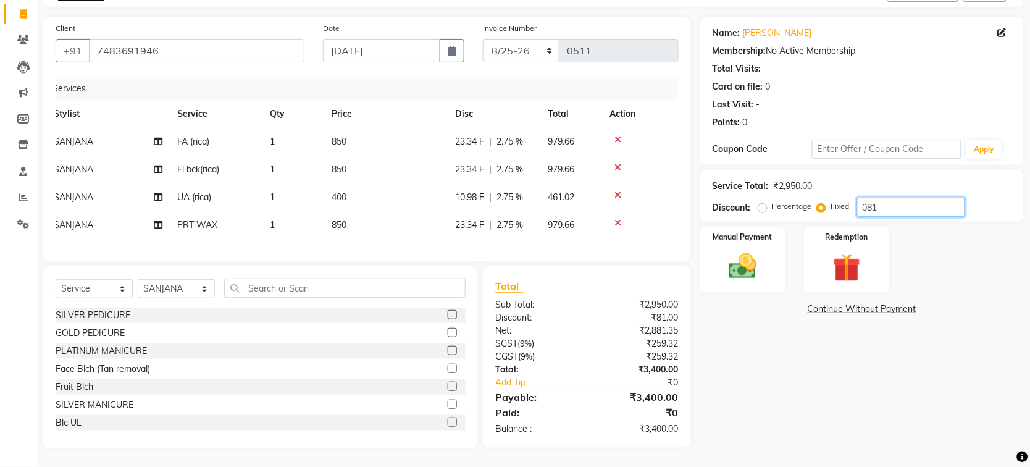
click at [869, 198] on input "081" at bounding box center [911, 207] width 108 height 19
type input "81"
click at [741, 251] on img at bounding box center [743, 266] width 48 height 34
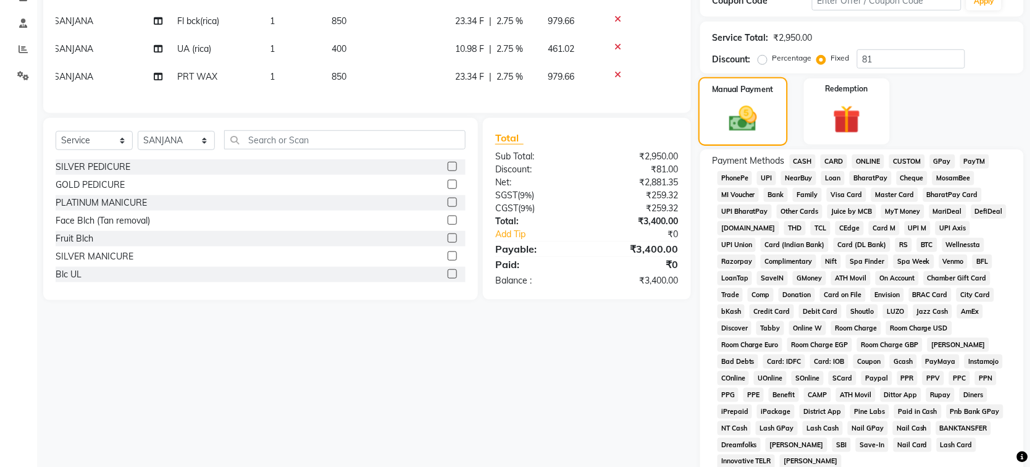
scroll to position [241, 0]
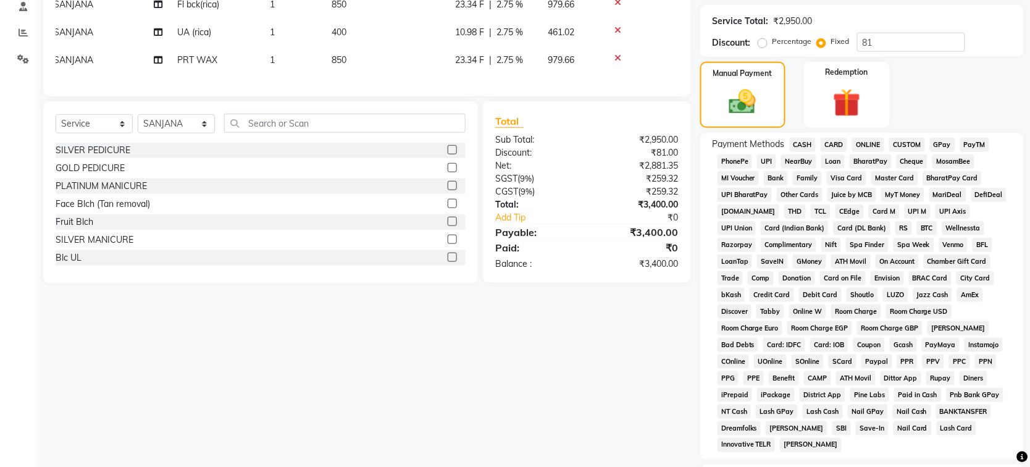
click at [806, 143] on span "CASH" at bounding box center [803, 145] width 27 height 14
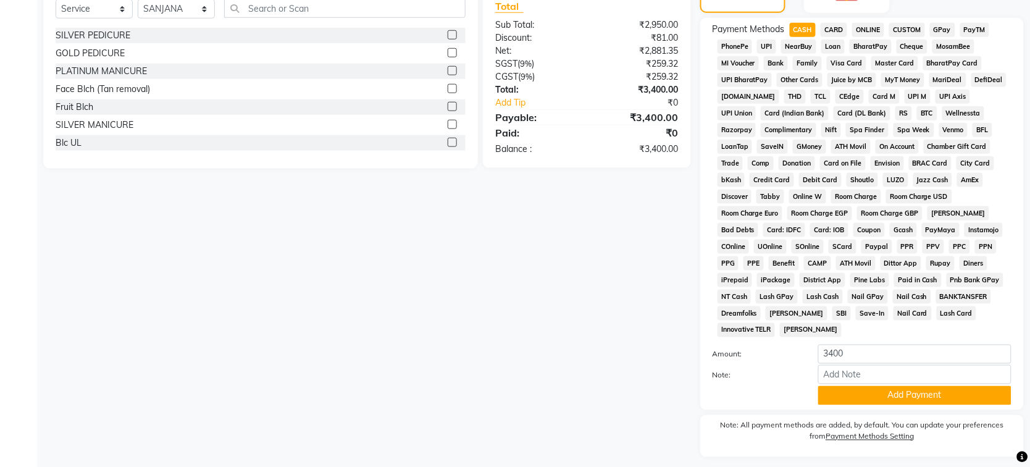
scroll to position [371, 0]
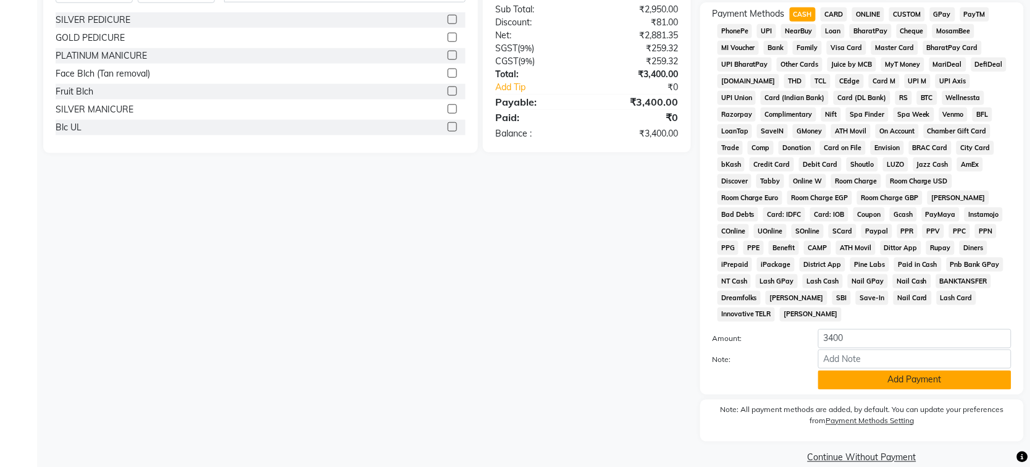
click at [912, 370] on button "Add Payment" at bounding box center [914, 379] width 193 height 19
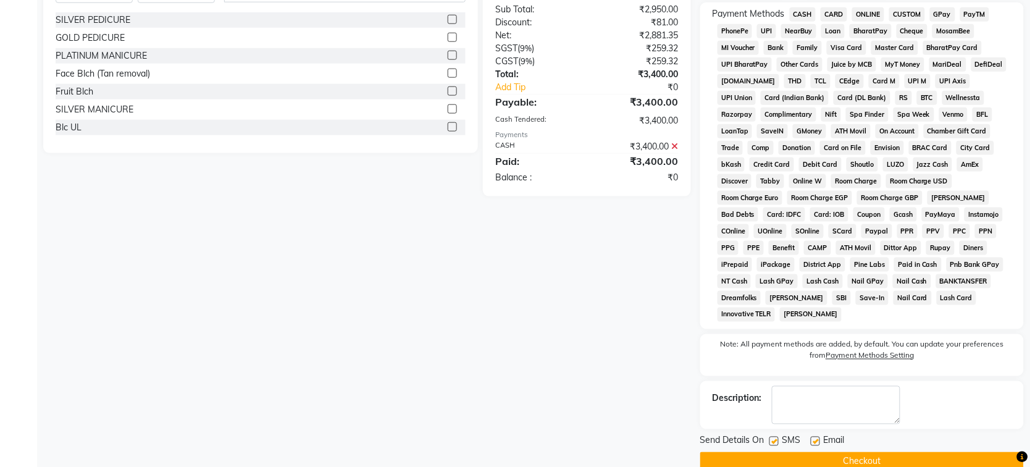
click at [864, 452] on button "Checkout" at bounding box center [862, 461] width 324 height 19
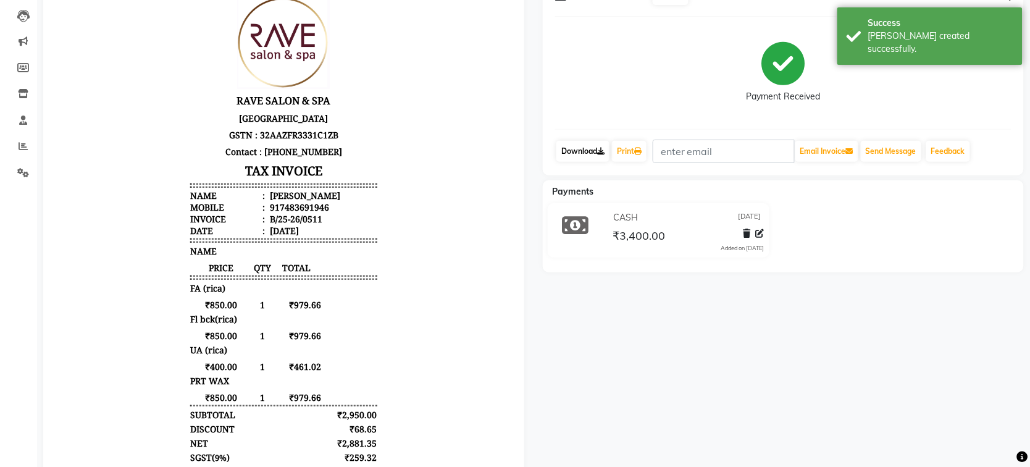
scroll to position [154, 0]
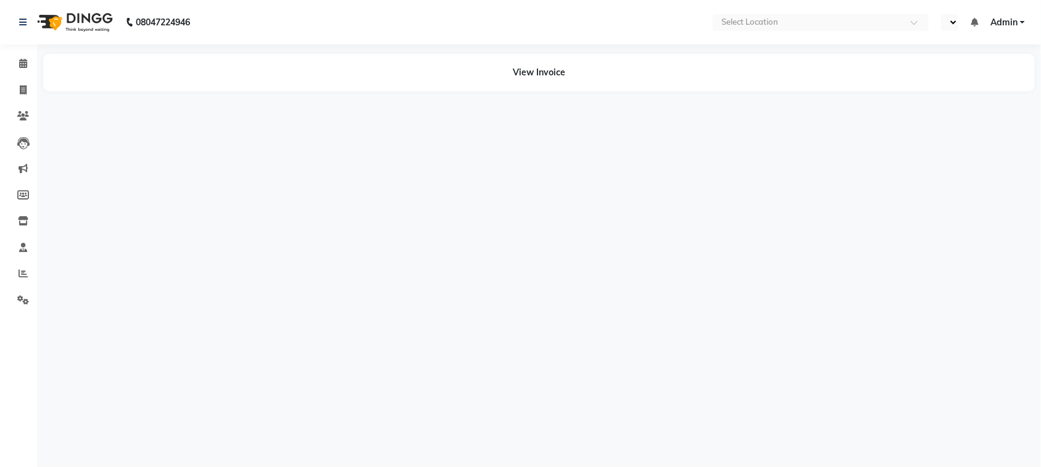
select select "en"
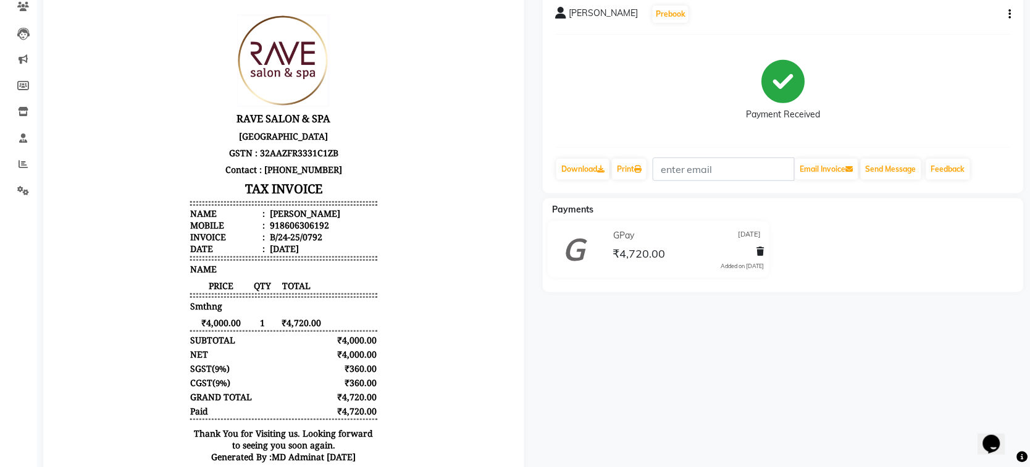
scroll to position [154, 0]
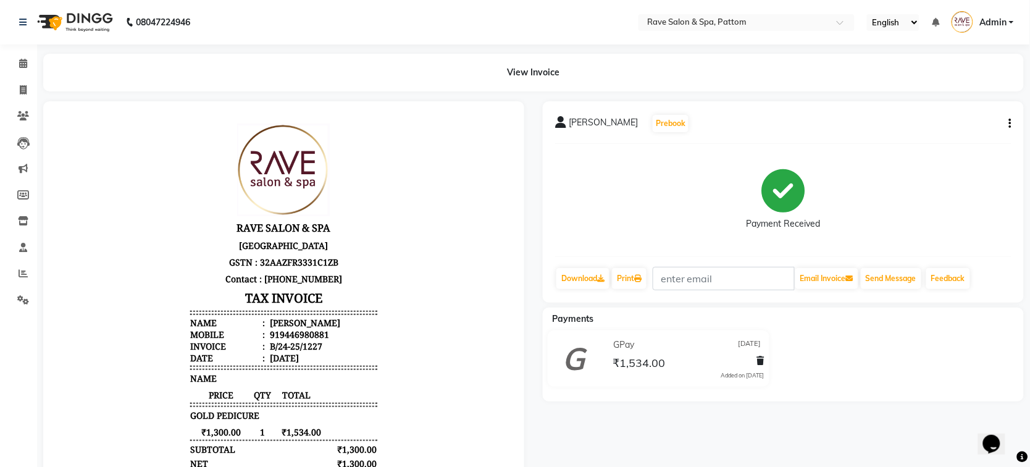
scroll to position [9, 0]
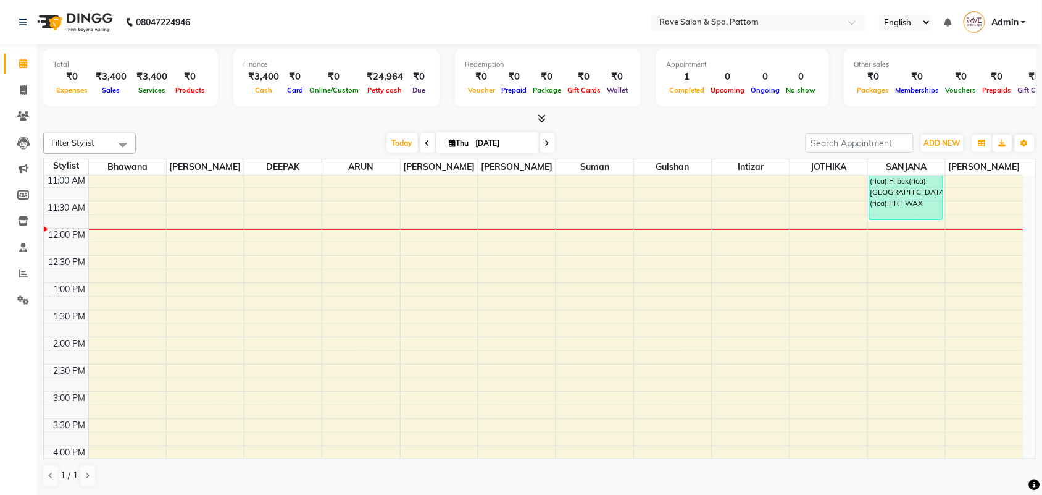
scroll to position [1, 0]
